Goal: Task Accomplishment & Management: Manage account settings

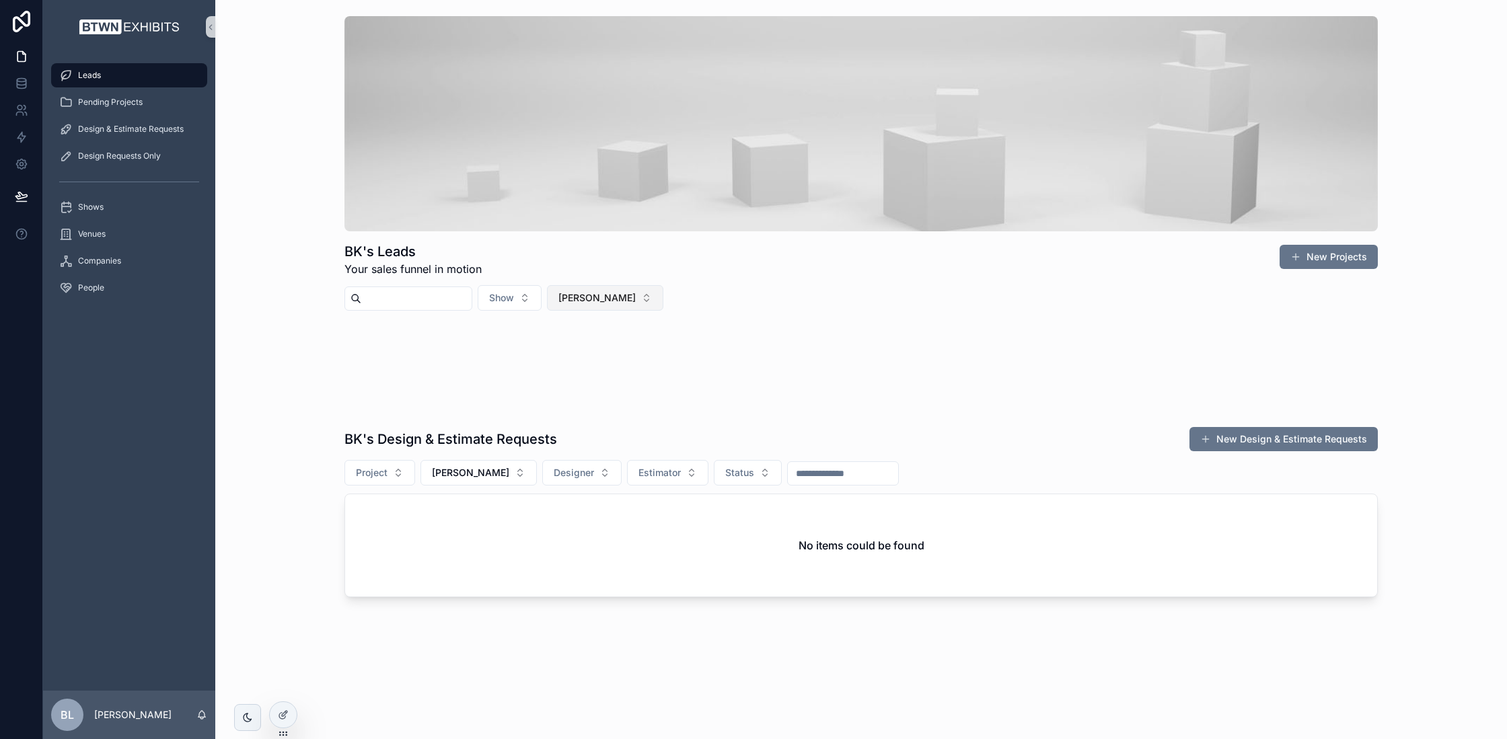
click at [602, 297] on span "[PERSON_NAME]" at bounding box center [596, 297] width 77 height 13
click at [637, 355] on div "None" at bounding box center [610, 352] width 161 height 22
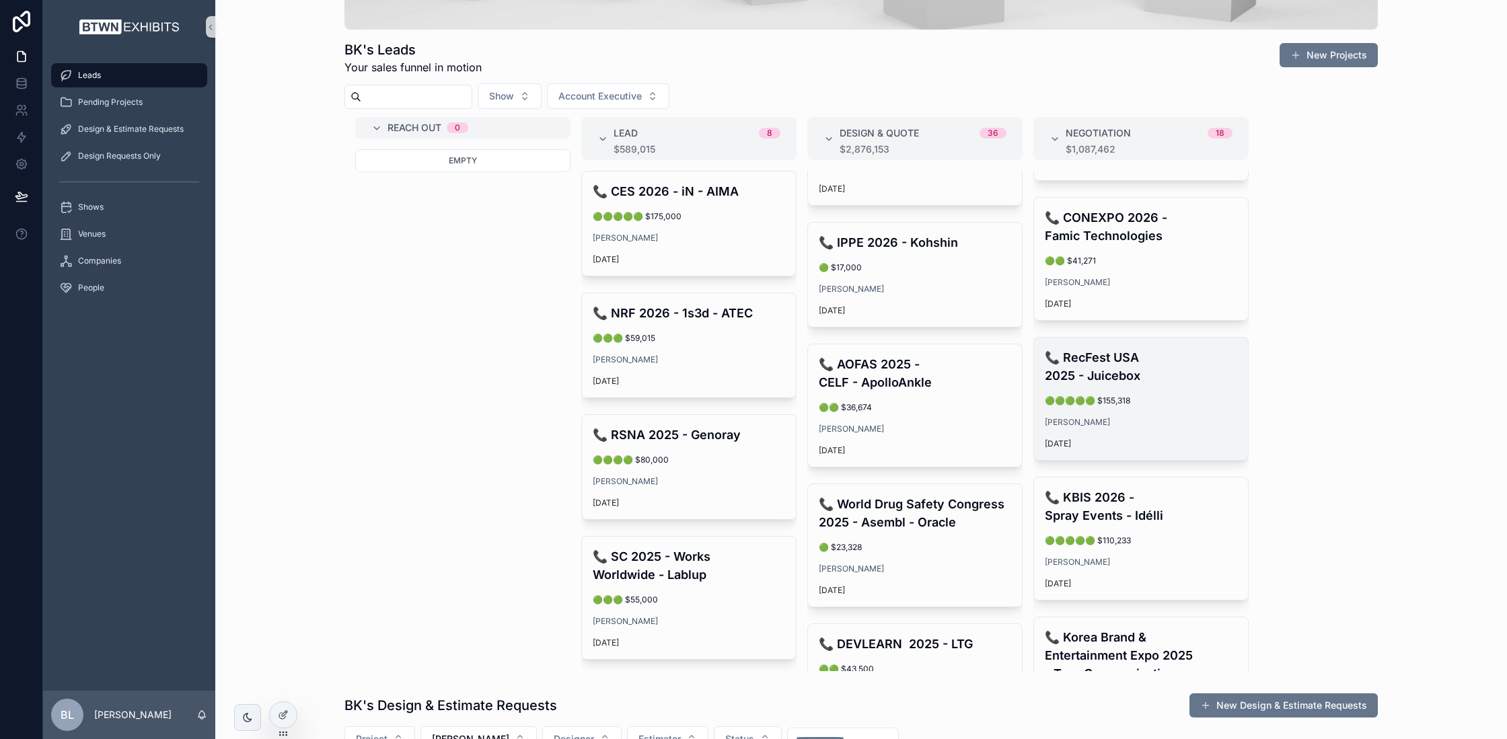
scroll to position [1548, 0]
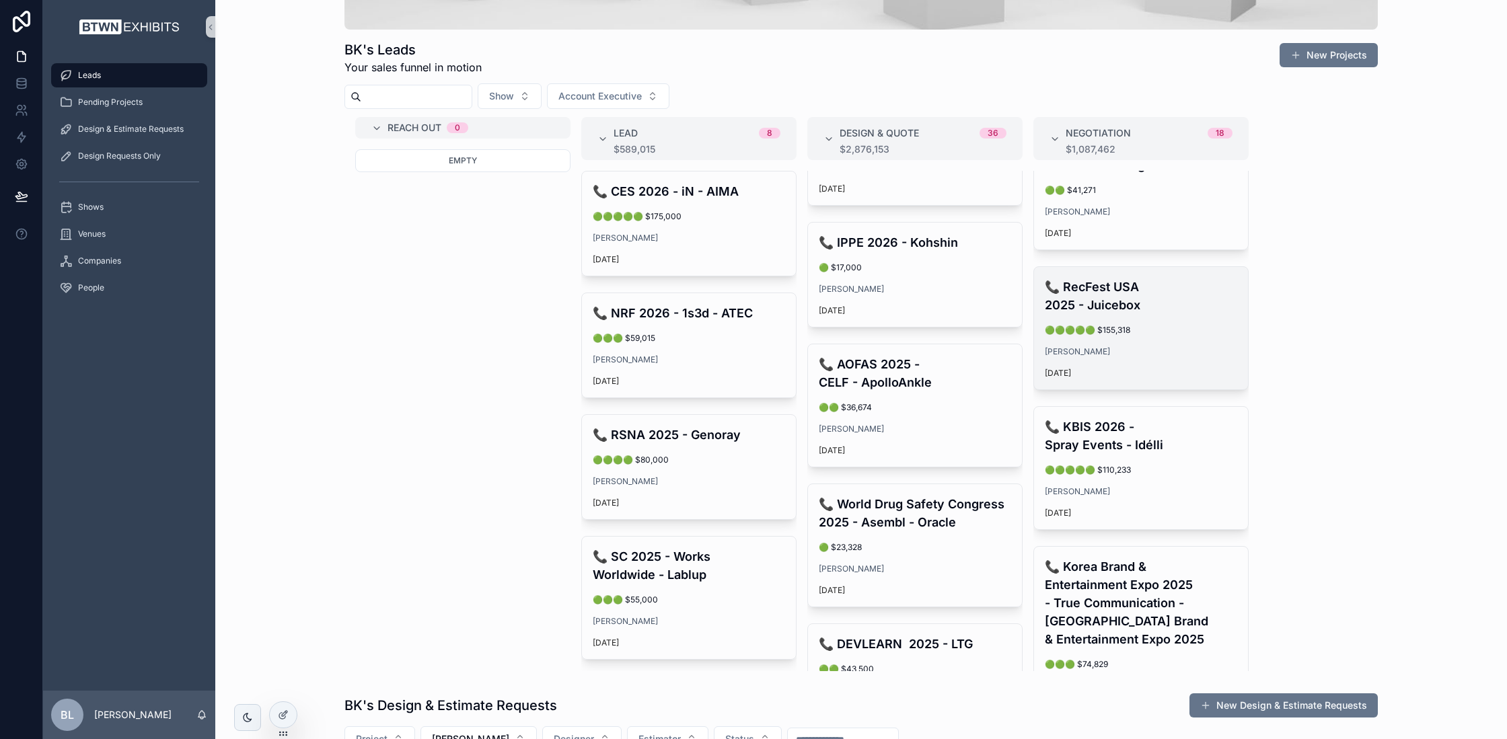
click at [1147, 314] on div "📞 RecFest USA 2025 - Juicebox 🟢🟢🟢🟢🟢 $155,318 [PERSON_NAME] [DATE]" at bounding box center [1141, 328] width 214 height 122
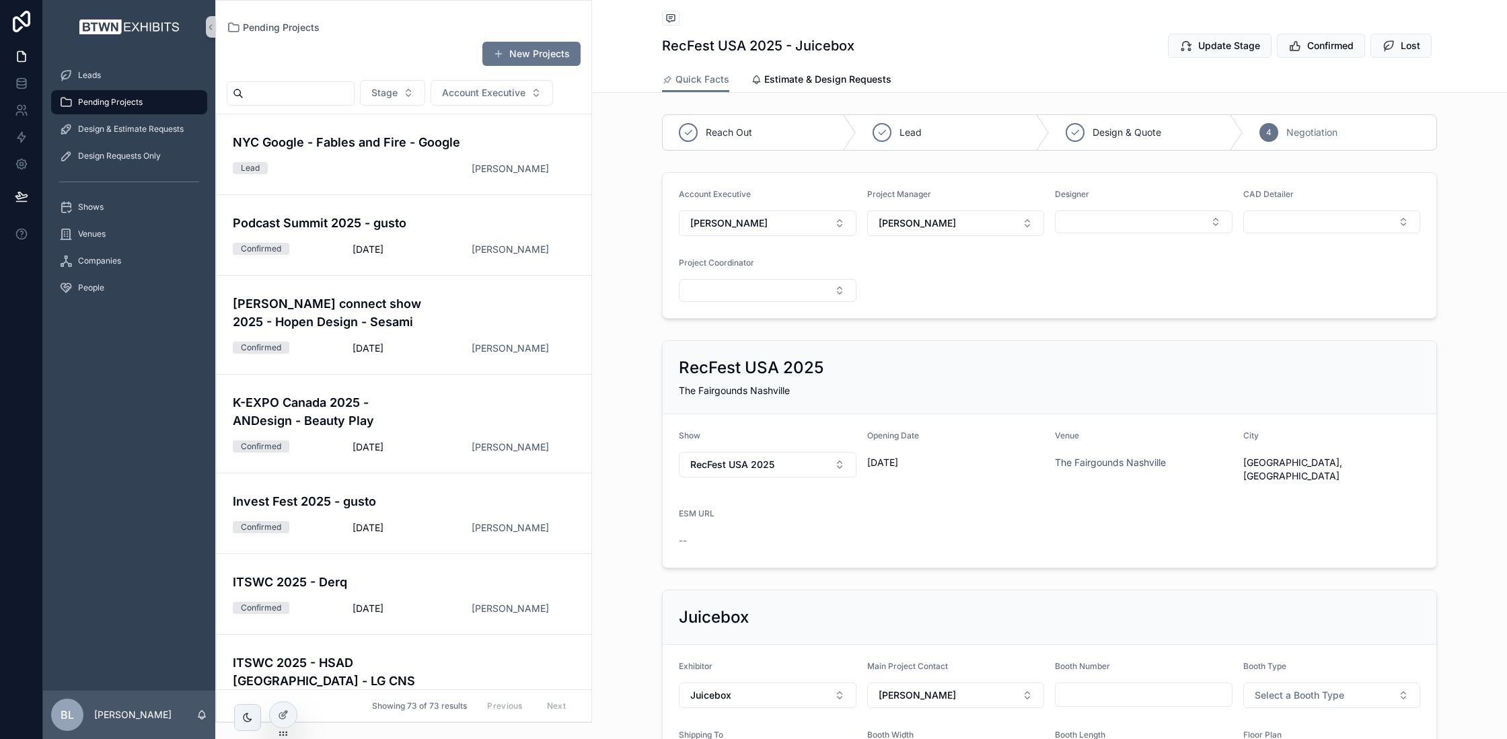
click at [645, 170] on div "Account Executive [PERSON_NAME] Project Manager [PERSON_NAME] Designer CAD Deta…" at bounding box center [1049, 245] width 915 height 157
click at [694, 83] on span "Quick Facts" at bounding box center [703, 79] width 54 height 13
click at [818, 82] on span "Estimate & Design Requests" at bounding box center [827, 79] width 127 height 13
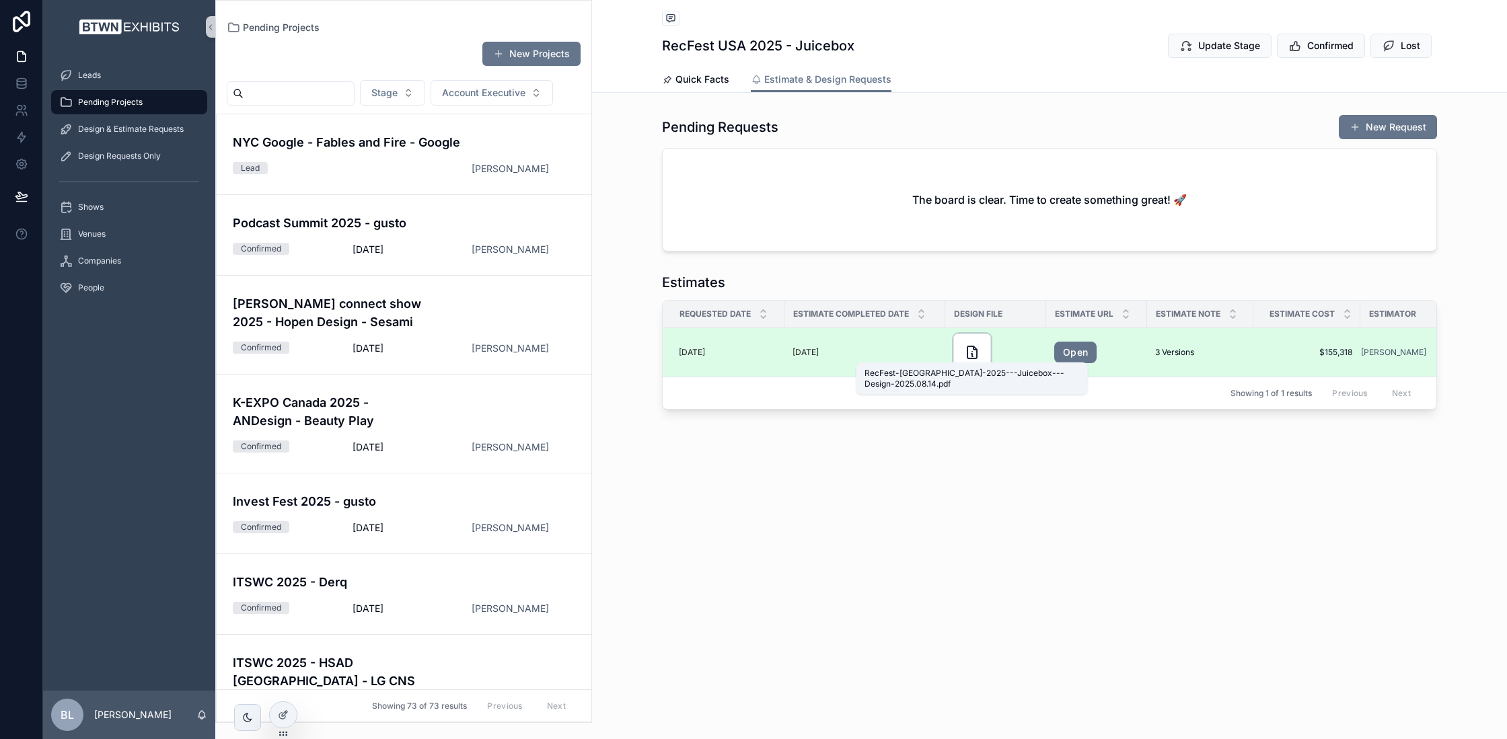
click at [976, 349] on icon "scrollable content" at bounding box center [975, 348] width 3 height 3
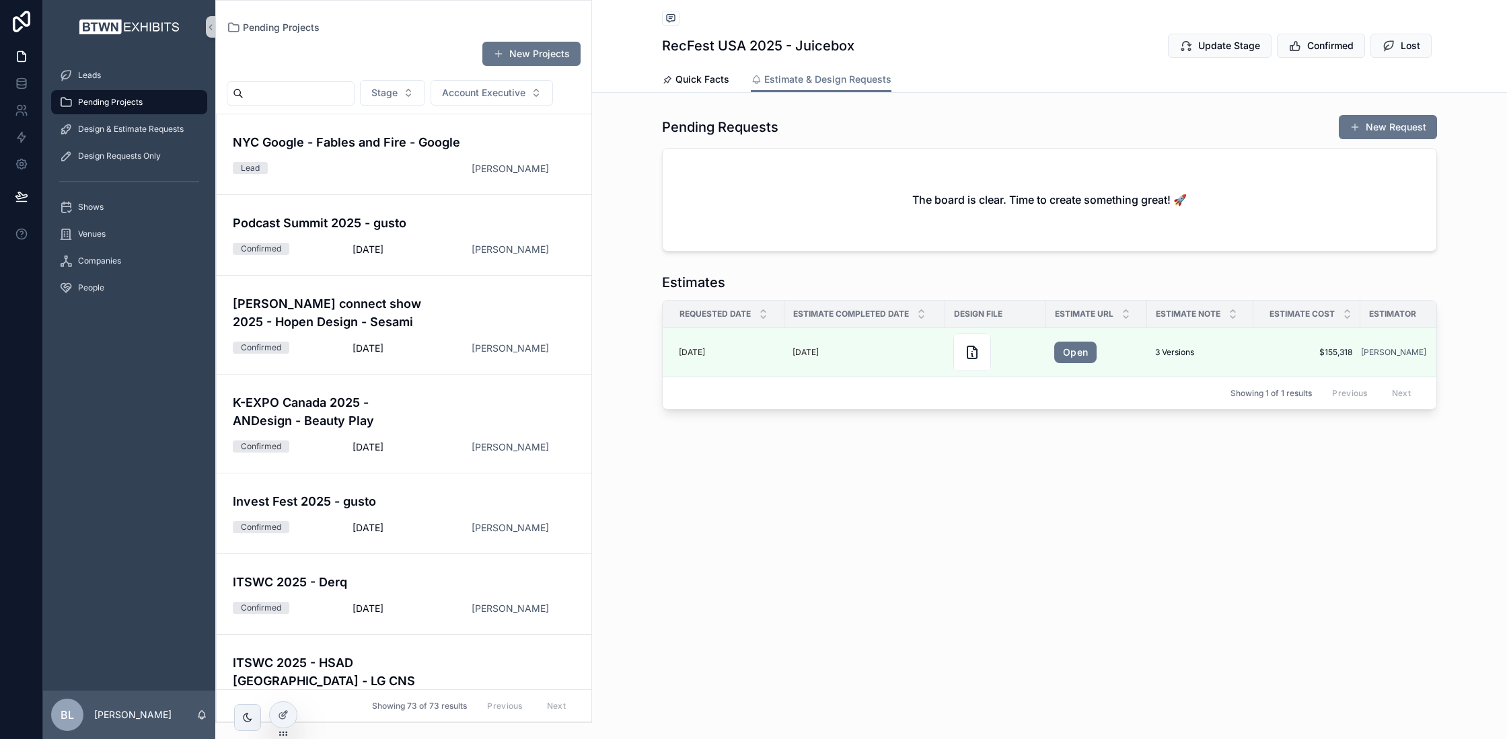
click at [597, 166] on div "Pending Requests New Request The board is clear. Time to create something great…" at bounding box center [1049, 183] width 915 height 148
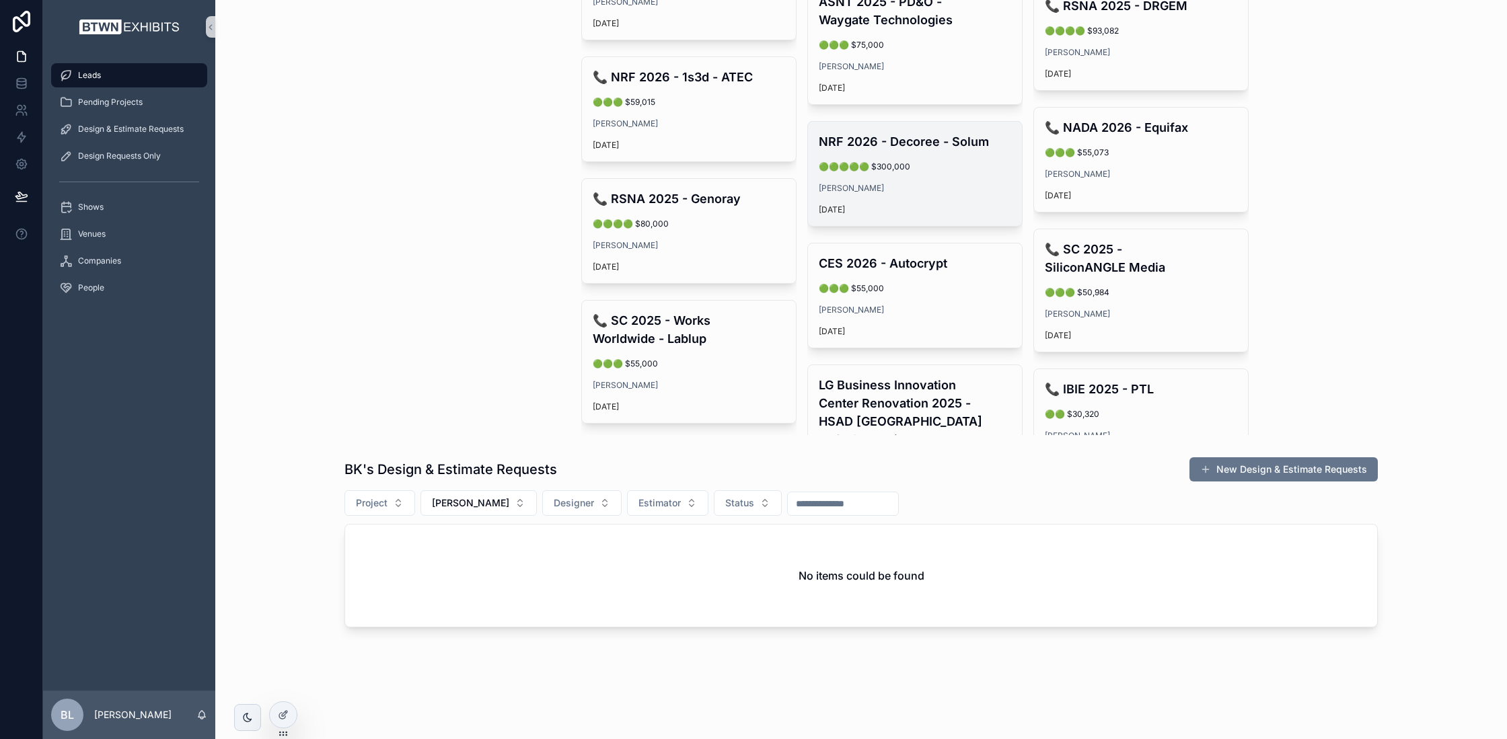
scroll to position [1144, 0]
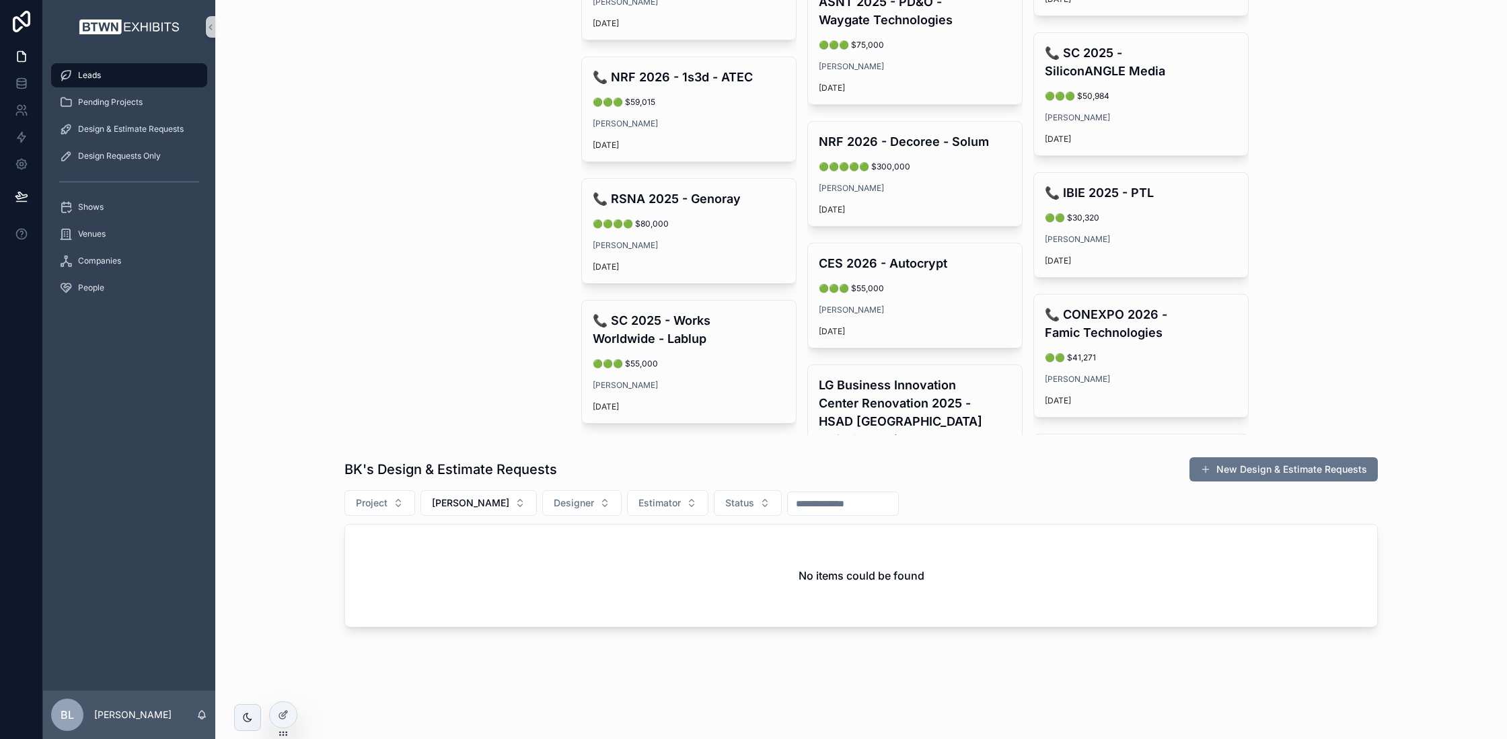
click at [355, 53] on div "Empty" at bounding box center [462, 42] width 215 height 258
